Goal: Task Accomplishment & Management: Complete application form

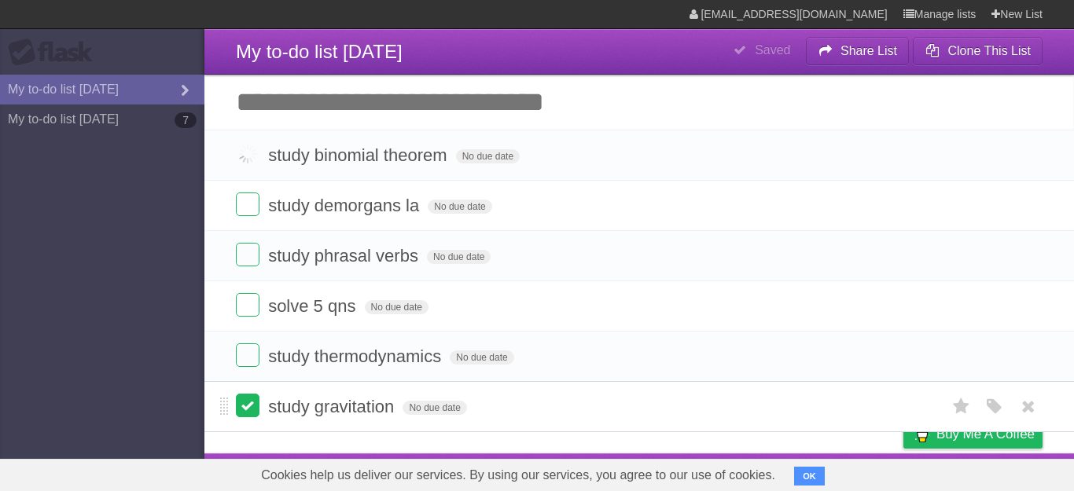
click at [251, 411] on label at bounding box center [248, 406] width 24 height 24
drag, startPoint x: 246, startPoint y: 309, endPoint x: 250, endPoint y: 280, distance: 29.4
click at [246, 309] on label at bounding box center [248, 305] width 24 height 24
click at [250, 256] on label at bounding box center [248, 255] width 24 height 24
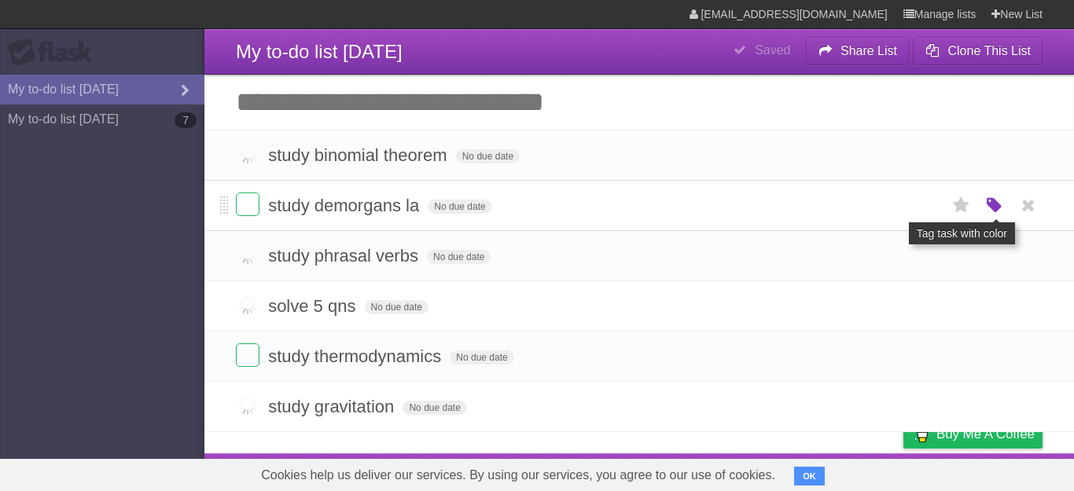
click at [985, 200] on icon "button" at bounding box center [995, 206] width 22 height 20
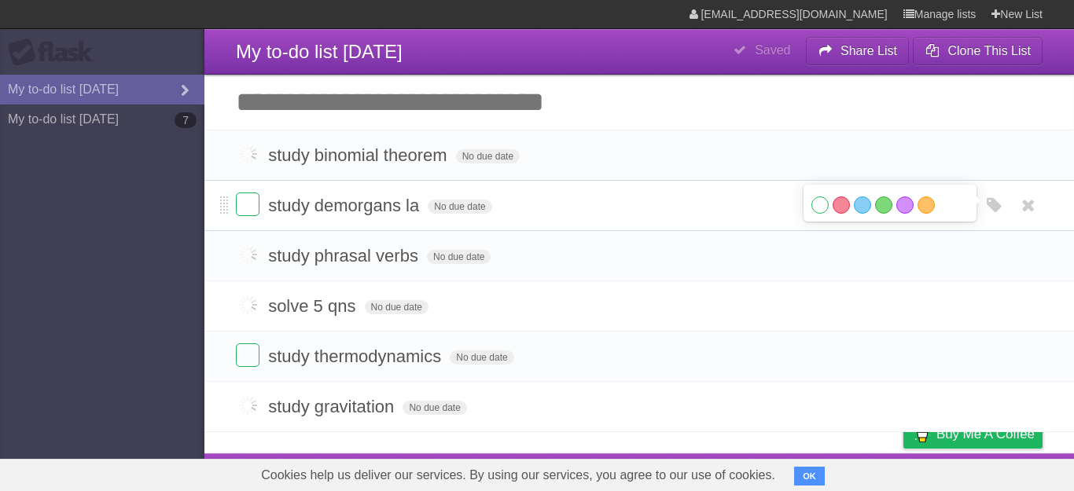
click at [605, 187] on li "study demorgans la No due date White Red Blue Green Purple Orange" at bounding box center [639, 205] width 870 height 51
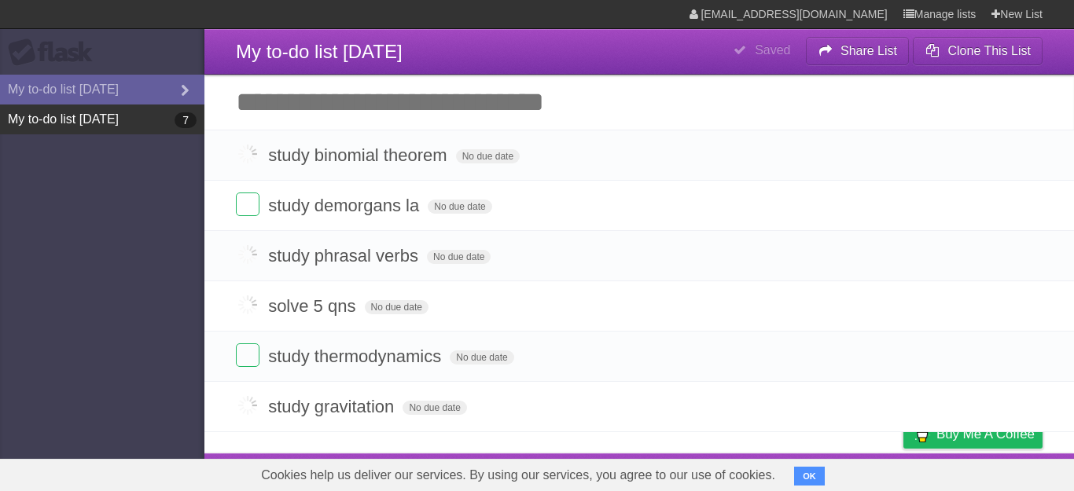
click at [118, 130] on link "My to-do list 10/07/2025 7" at bounding box center [102, 120] width 204 height 30
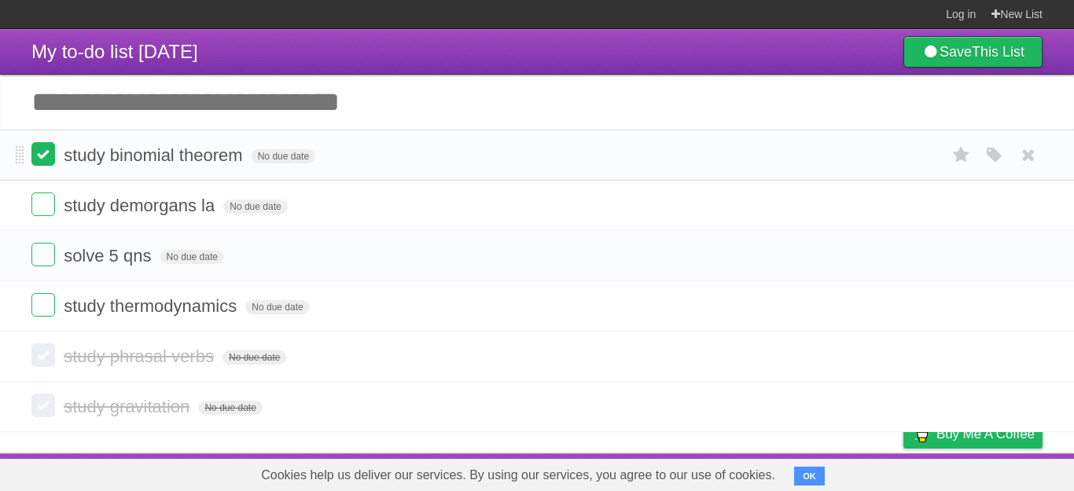
click at [52, 153] on label at bounding box center [43, 154] width 24 height 24
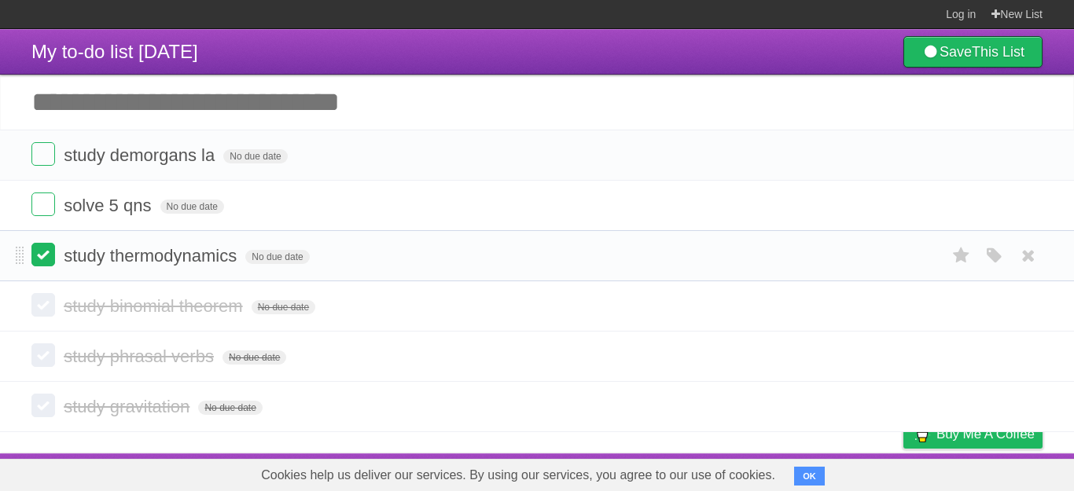
click at [48, 263] on label at bounding box center [43, 255] width 24 height 24
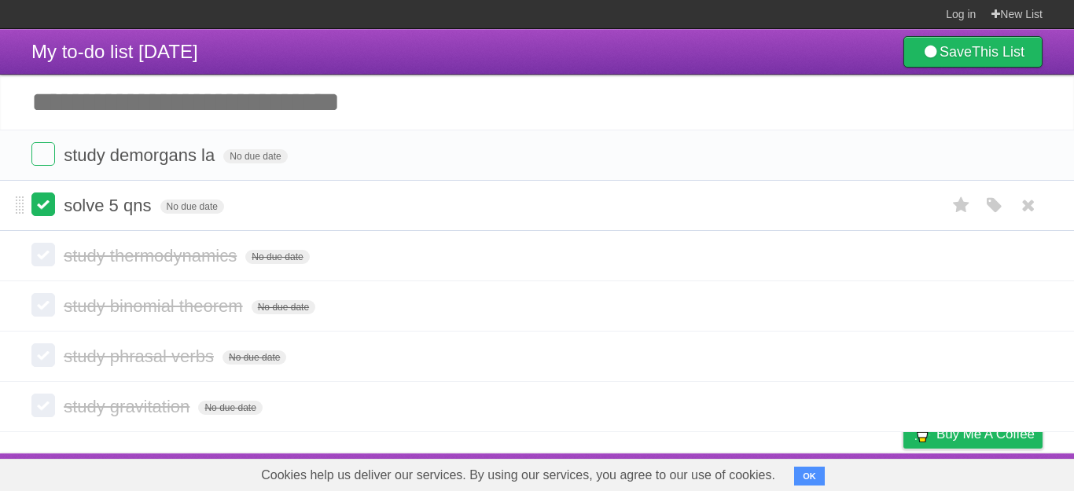
click at [39, 208] on label at bounding box center [43, 205] width 24 height 24
click at [1024, 156] on icon at bounding box center [1028, 155] width 22 height 26
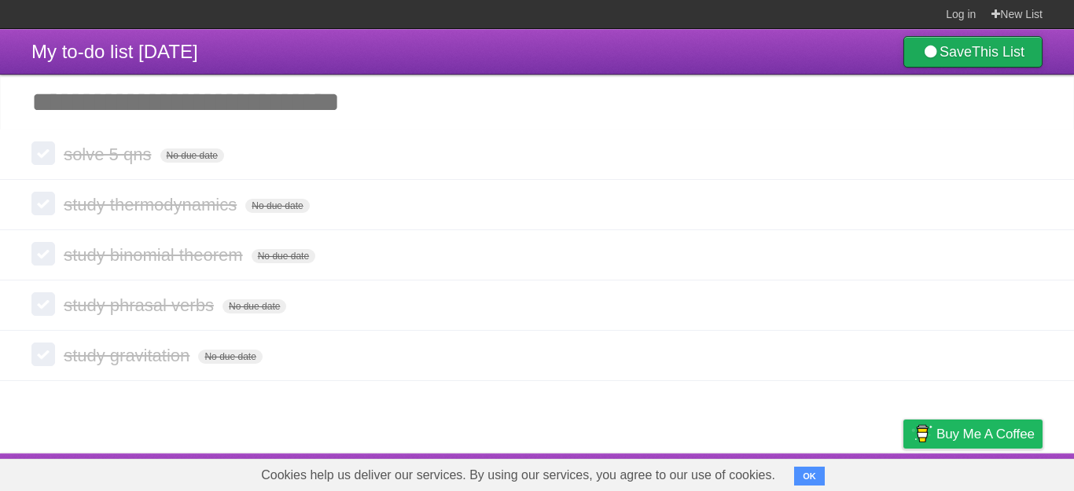
click at [947, 53] on link "Save This List" at bounding box center [972, 51] width 139 height 31
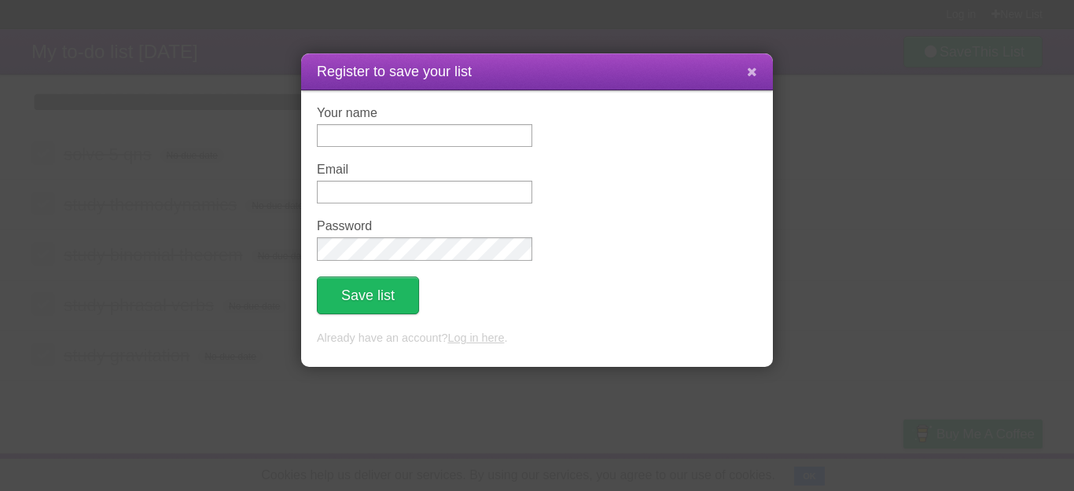
click at [749, 73] on icon at bounding box center [752, 71] width 10 height 13
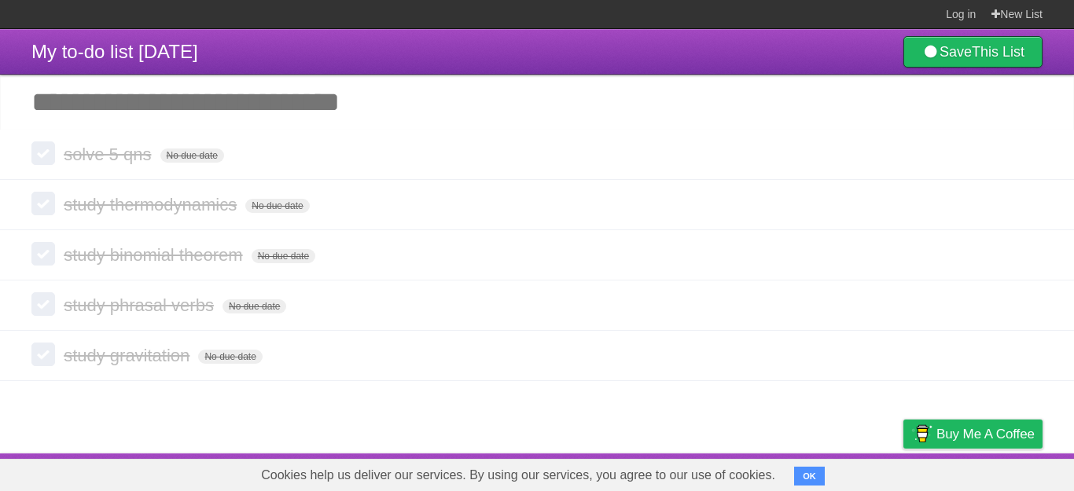
click at [942, 13] on div "Log in New List" at bounding box center [986, 14] width 112 height 28
click at [1004, 12] on link "New List" at bounding box center [1016, 14] width 51 height 28
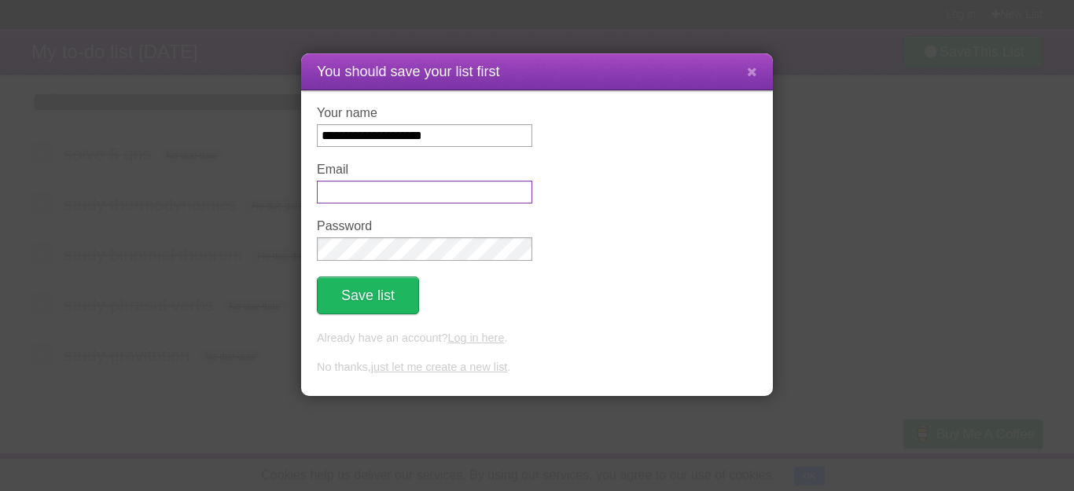
click at [455, 194] on input "Email" at bounding box center [424, 192] width 215 height 23
type input "**********"
click at [482, 140] on input "**********" at bounding box center [424, 135] width 215 height 23
type input "*"
type input "**********"
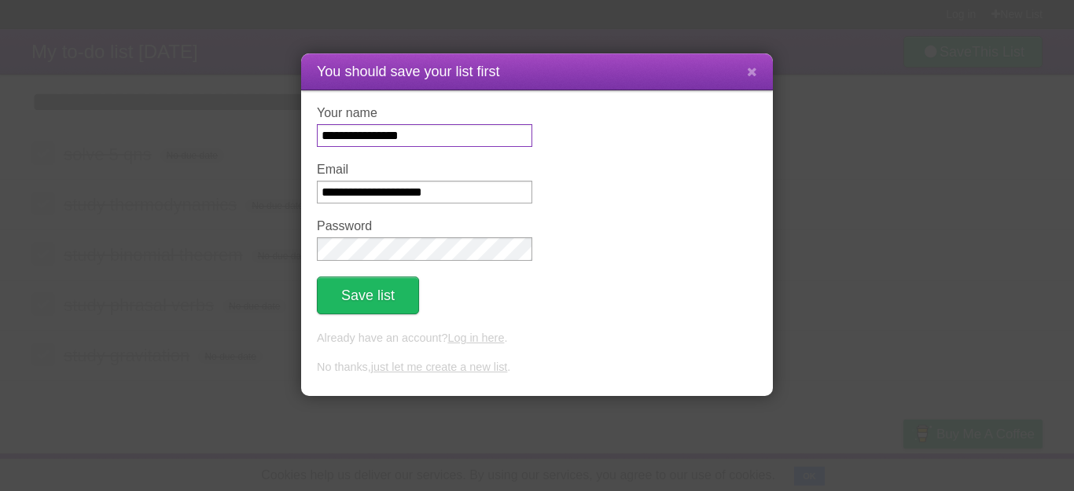
click at [317, 277] on button "Save list" at bounding box center [368, 296] width 102 height 38
